Goal: Task Accomplishment & Management: Complete application form

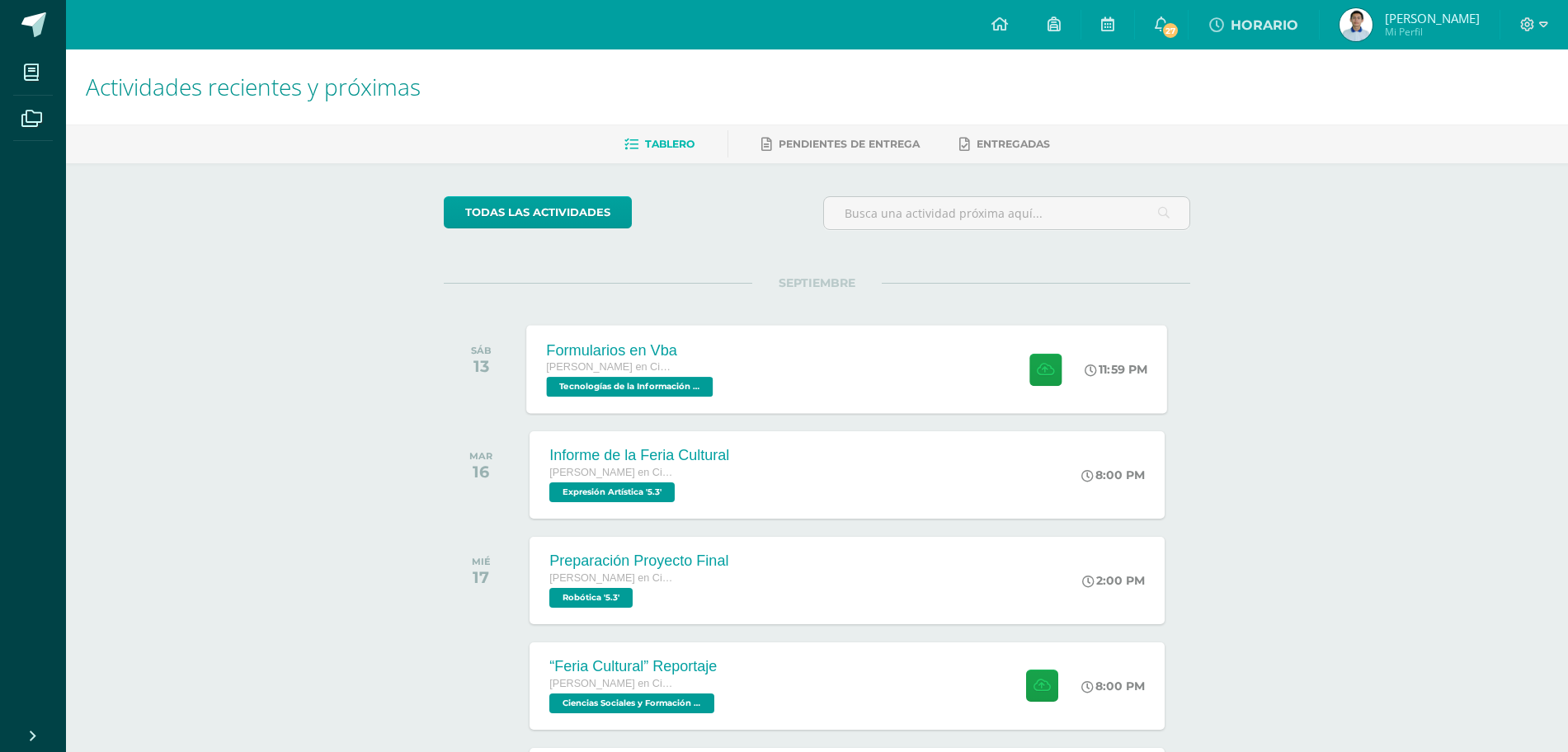
click at [869, 367] on div "Formularios en Vba Quinto Bachillerato en Ciencias y Letras Tecnologías de la I…" at bounding box center [847, 369] width 641 height 88
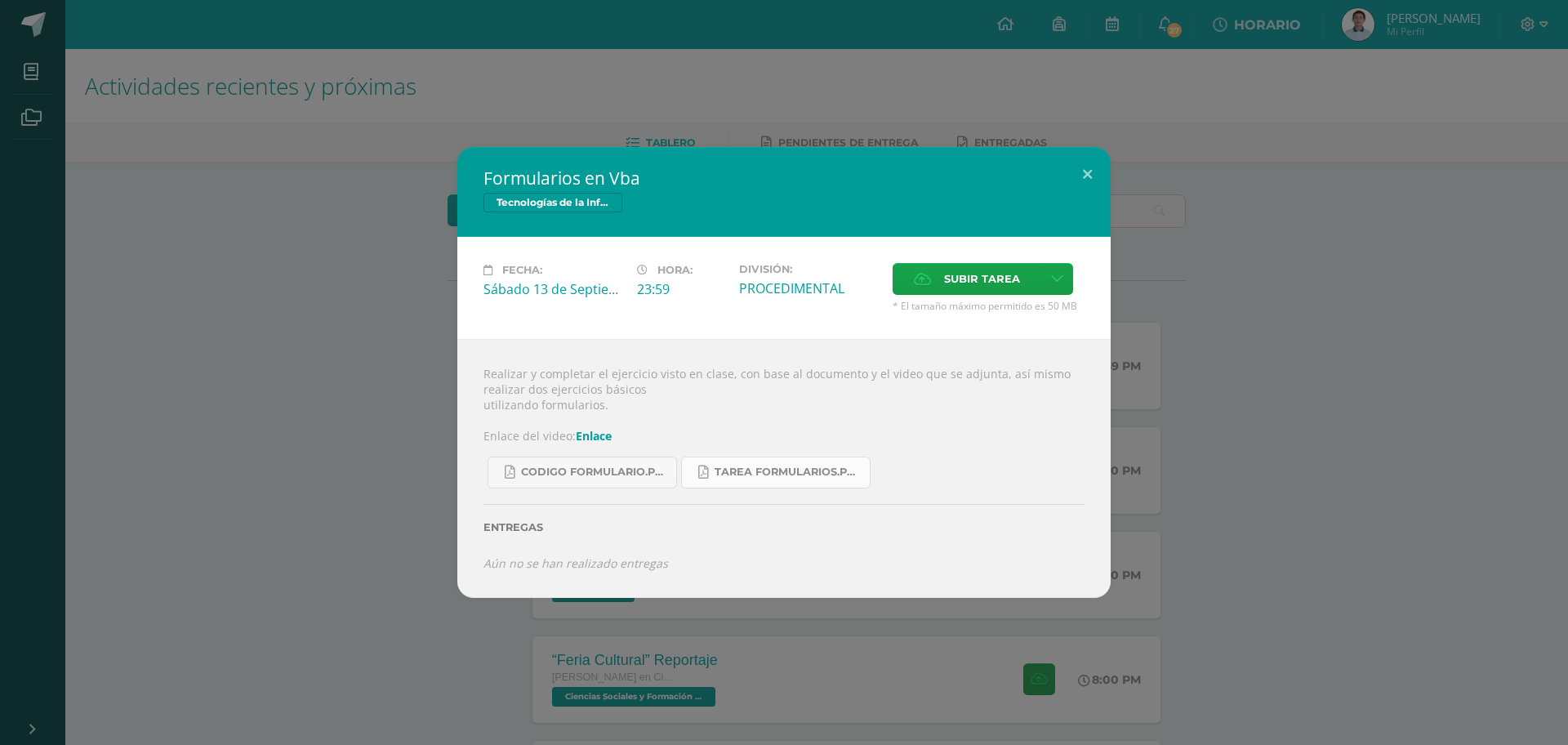
click at [790, 456] on link "Tarea formularios.pdf" at bounding box center [775, 472] width 189 height 32
click at [625, 450] on div "CODIGO formulario.pdf Tarea formularios.pdf" at bounding box center [784, 466] width 601 height 45
click at [632, 475] on span "CODIGO formulario.pdf" at bounding box center [594, 472] width 147 height 13
click at [987, 286] on span "Subir tarea" at bounding box center [982, 279] width 76 height 30
click at [0, 0] on input "Subir tarea" at bounding box center [0, 0] width 0 height 0
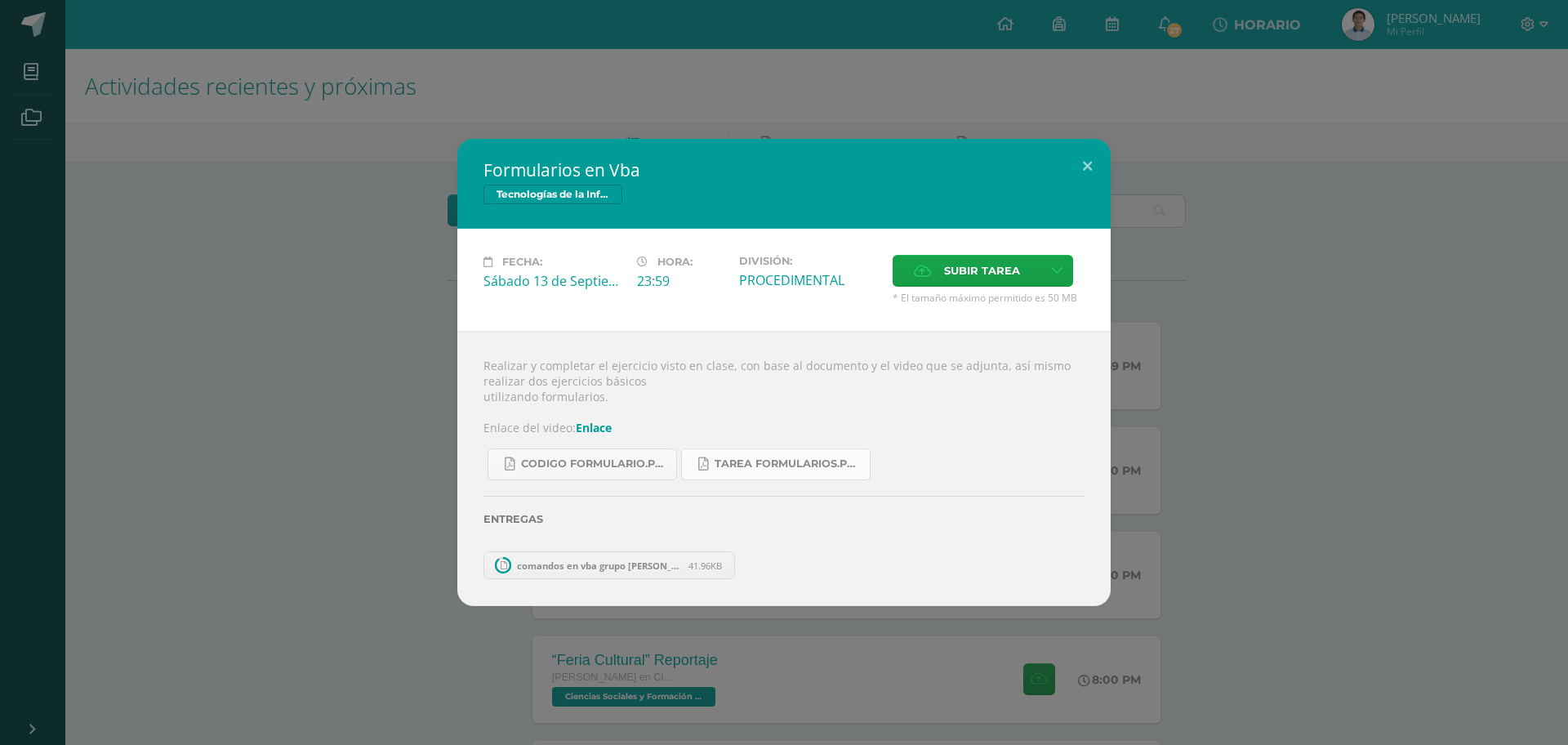
click at [731, 471] on link "Tarea formularios.pdf" at bounding box center [775, 465] width 189 height 32
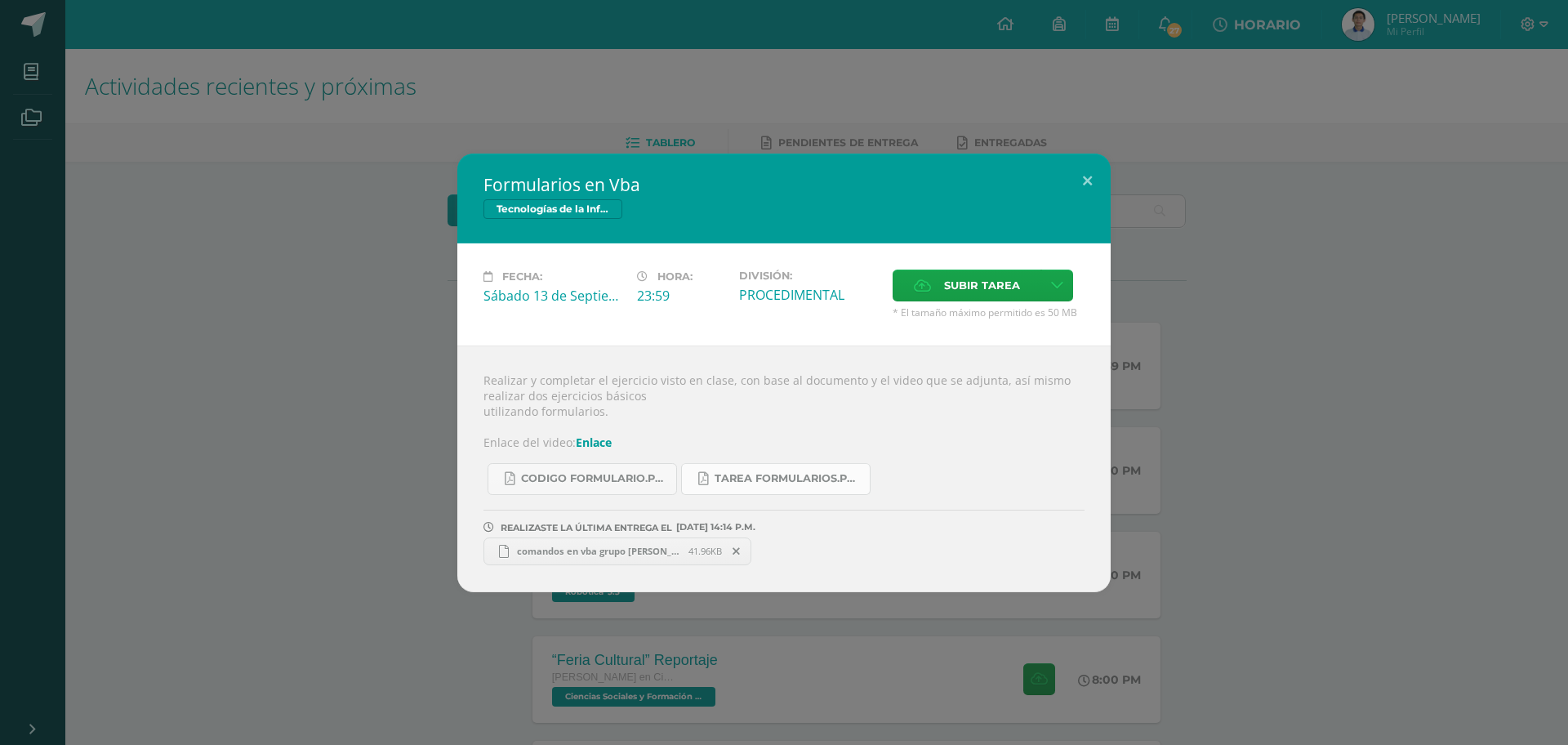
click at [787, 490] on link "Tarea formularios.pdf" at bounding box center [775, 479] width 189 height 32
